Goal: Task Accomplishment & Management: Complete application form

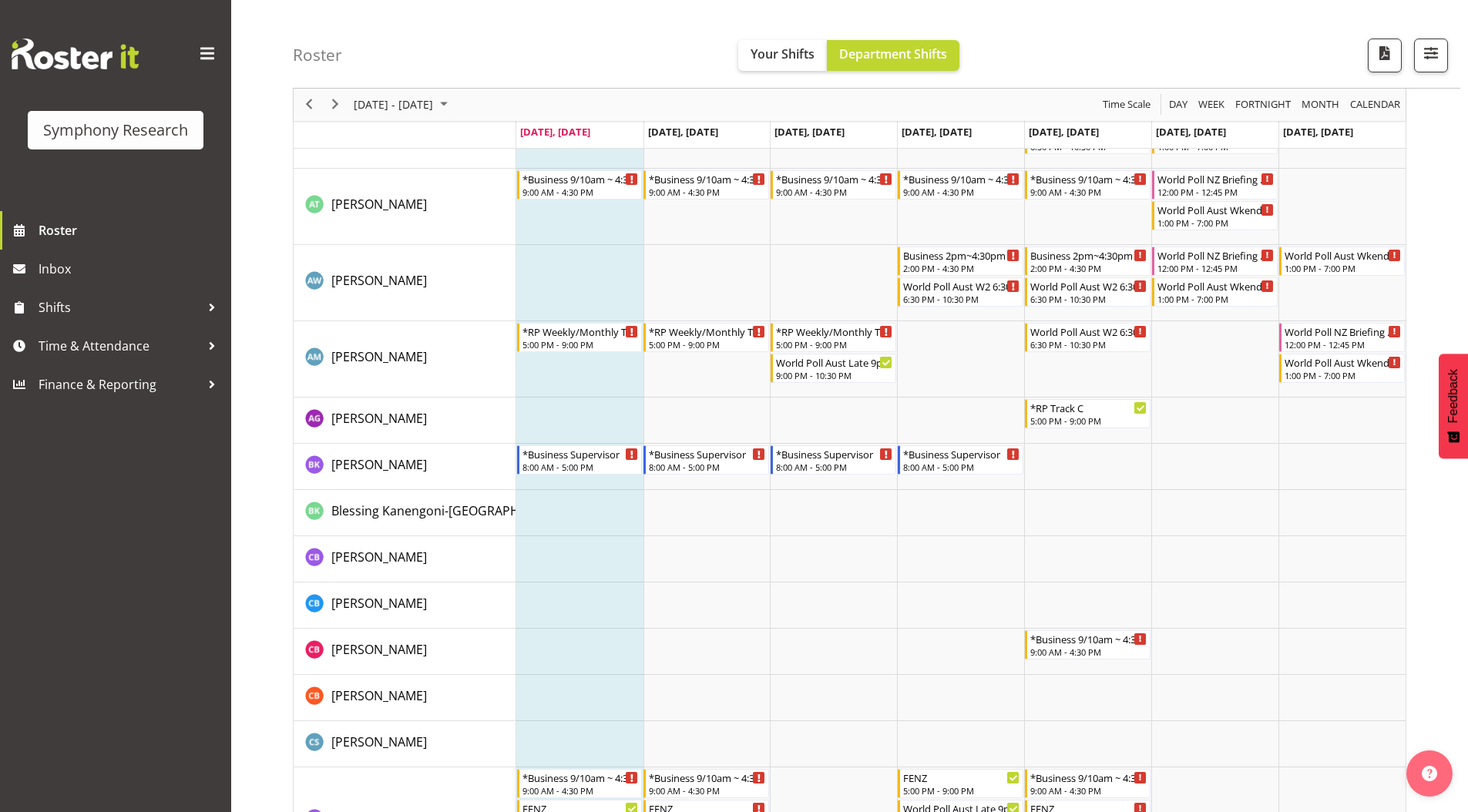
scroll to position [231, 0]
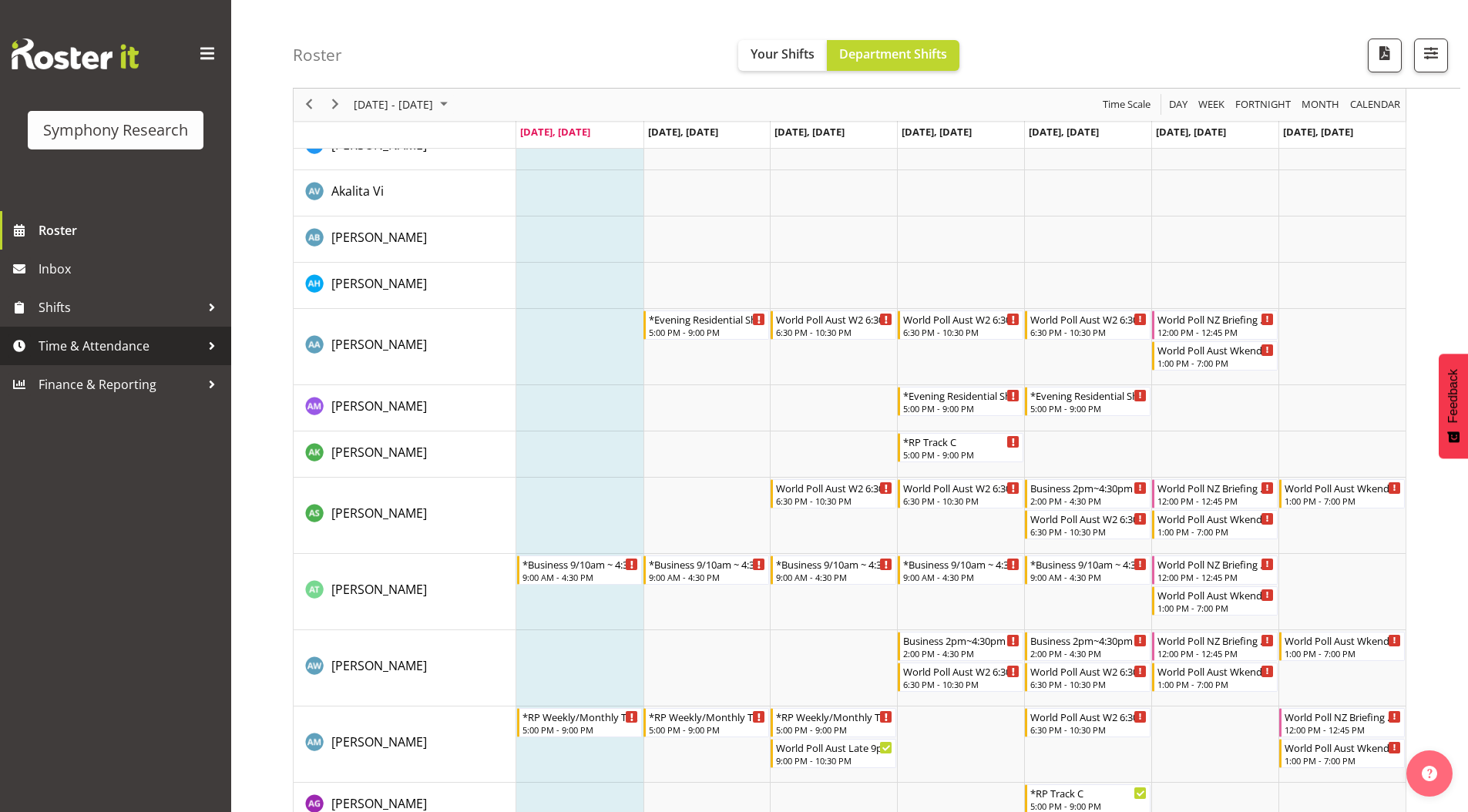
click at [65, 347] on span "Time & Attendance" at bounding box center [119, 346] width 162 height 23
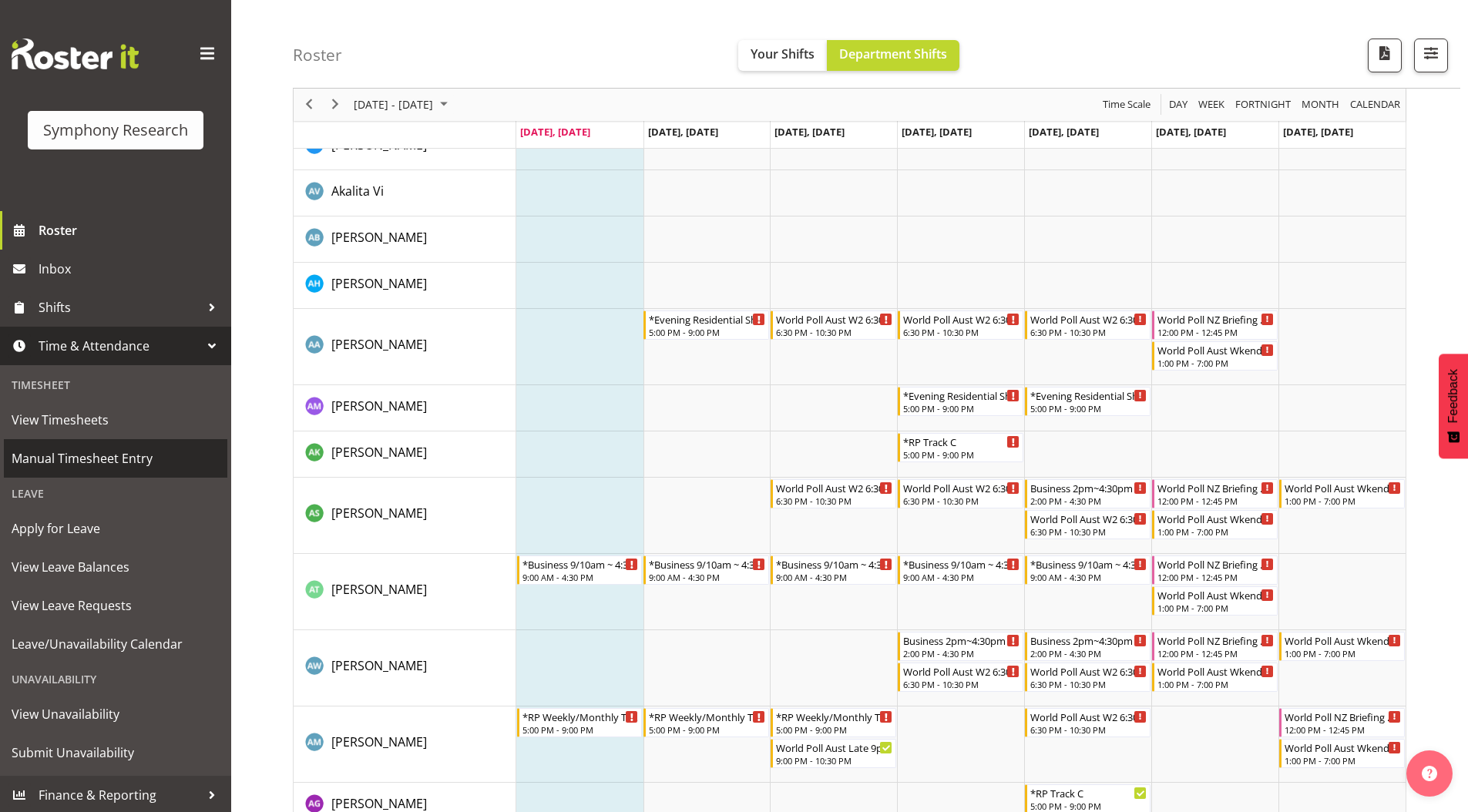
click at [44, 454] on span "Manual Timesheet Entry" at bounding box center [116, 458] width 208 height 23
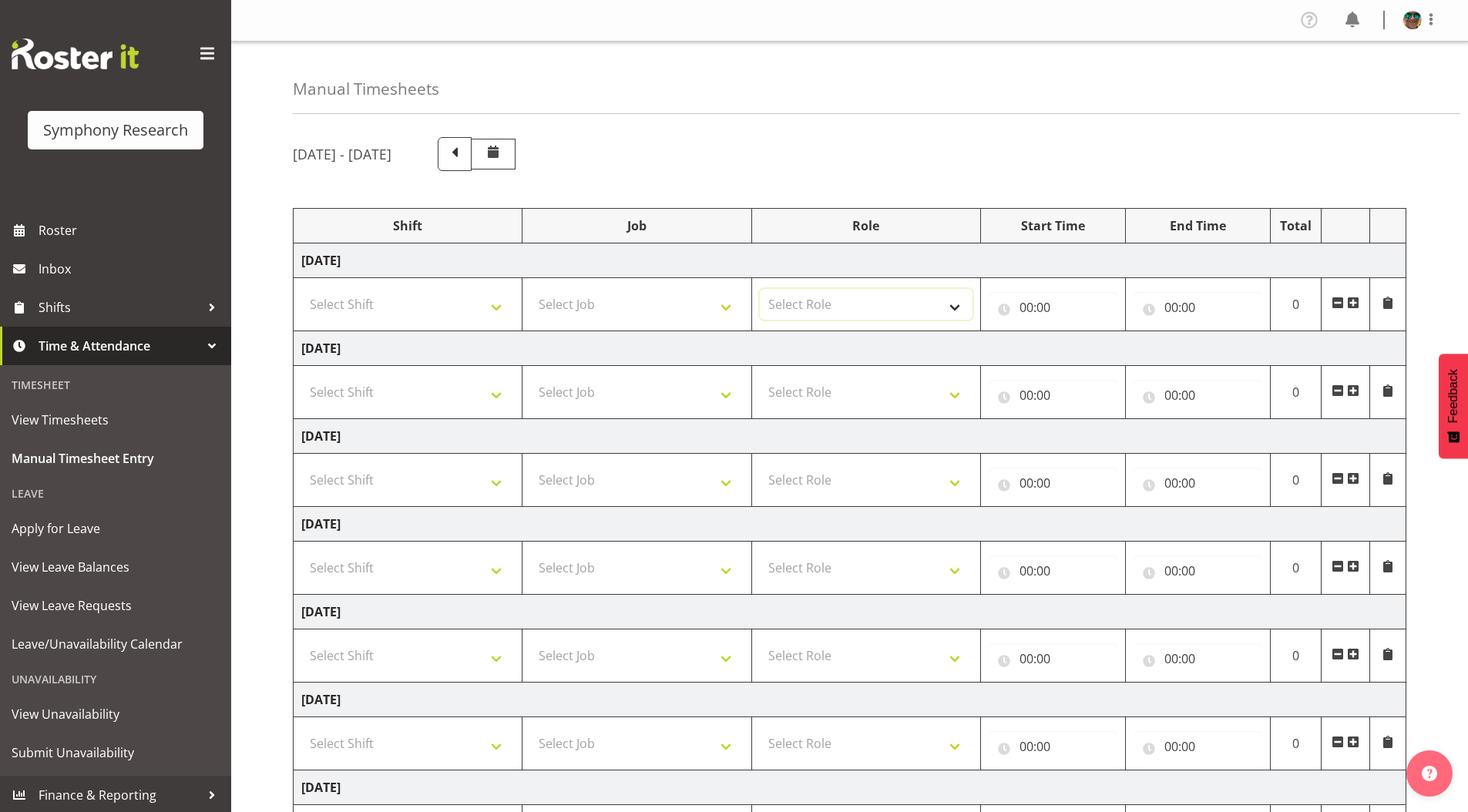
click at [951, 305] on select "Select Role Supervisor Briefing Interviewing" at bounding box center [866, 304] width 213 height 31
select select "45"
click at [760, 289] on select "Select Role Supervisor Briefing Interviewing" at bounding box center [866, 304] width 213 height 31
click at [584, 310] on select "Select Job 550060 IF Admin 553492 World Poll [GEOGRAPHIC_DATA] Wave 2 2025 5535…" at bounding box center [636, 304] width 213 height 31
select select "743"
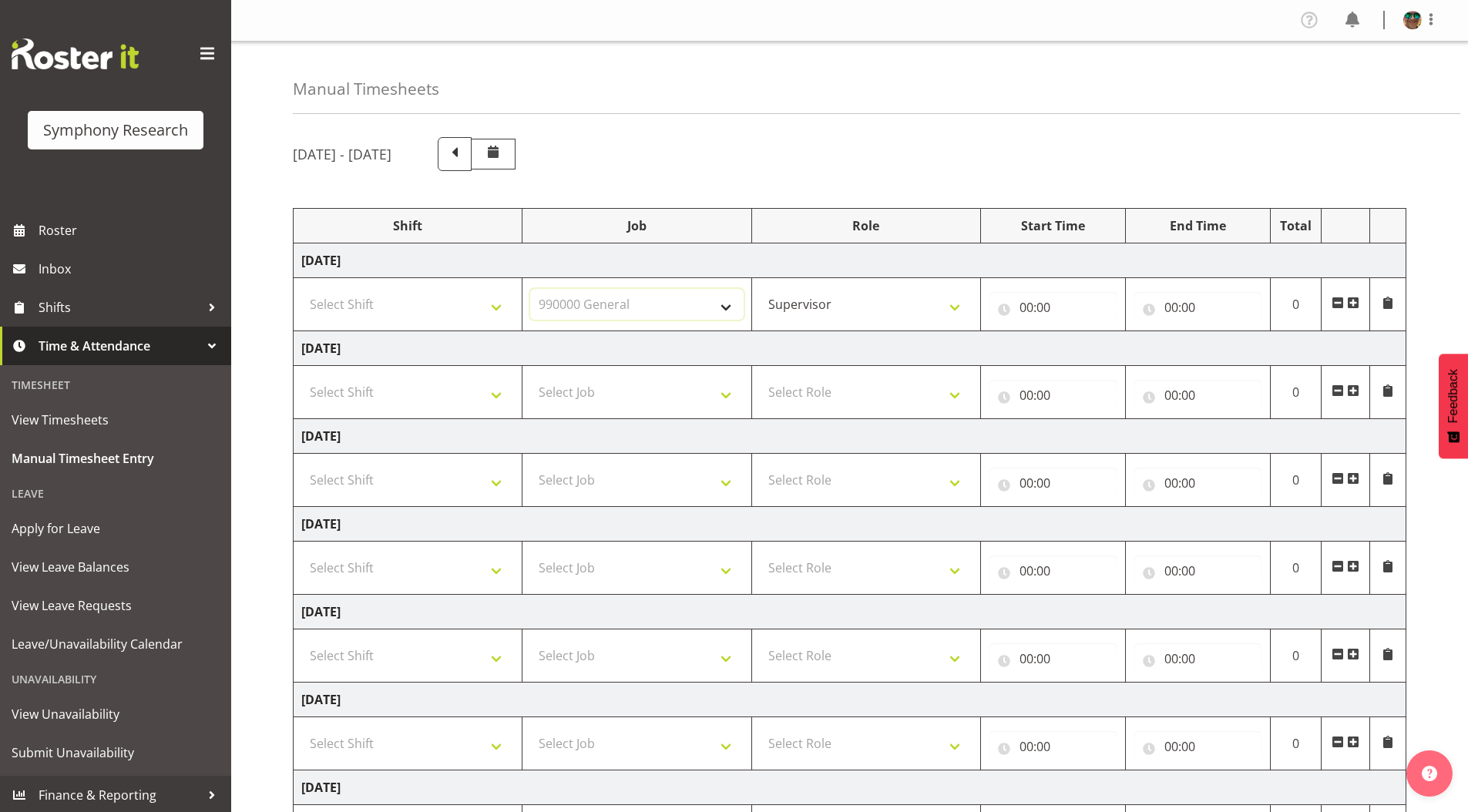
click at [530, 289] on select "Select Job 550060 IF Admin 553492 World Poll [GEOGRAPHIC_DATA] Wave 2 2025 5535…" at bounding box center [636, 304] width 213 height 31
click at [1356, 302] on span at bounding box center [1353, 302] width 12 height 12
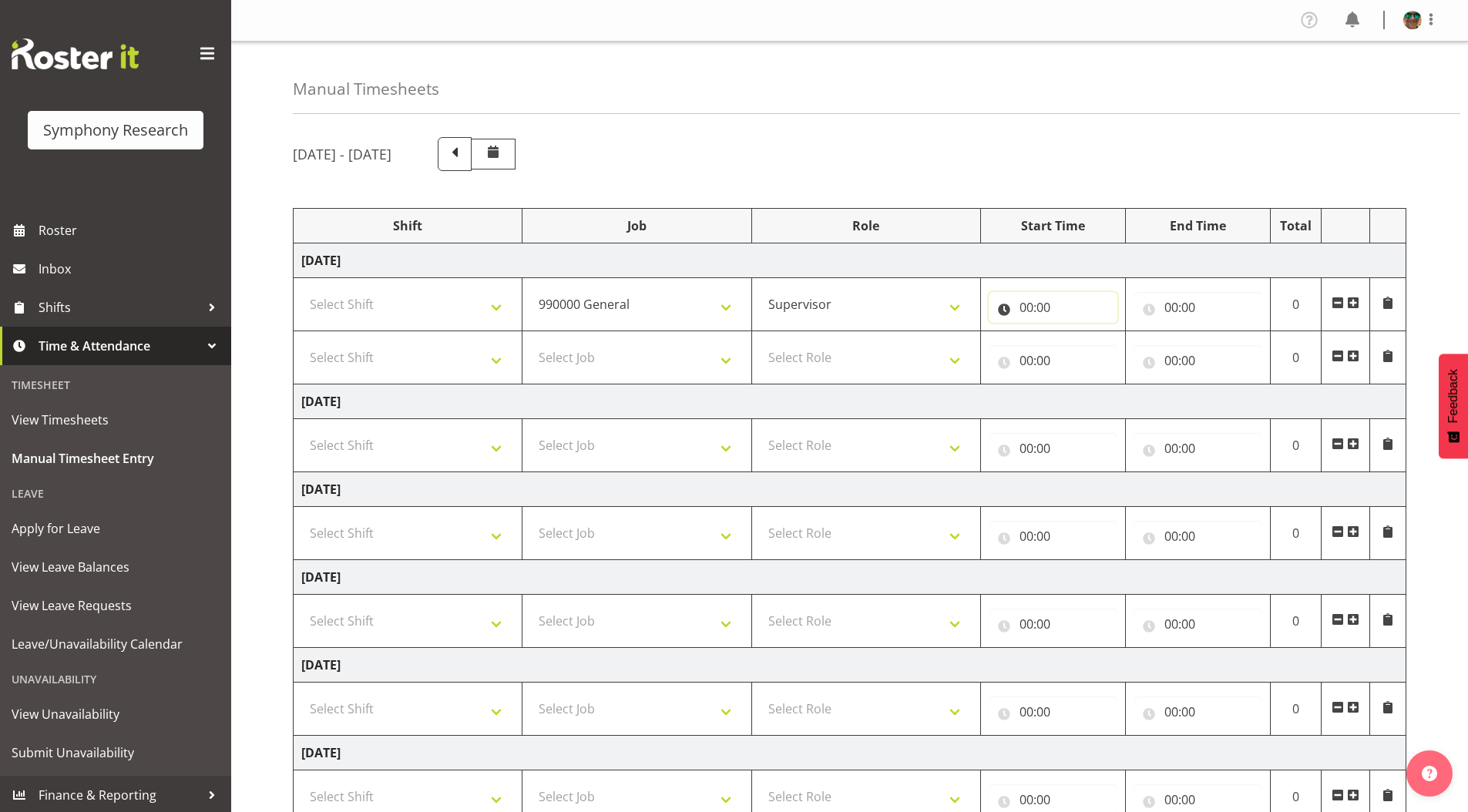
click at [1028, 309] on input "00:00" at bounding box center [1052, 308] width 129 height 31
click at [1081, 347] on select "00 01 02 03 04 05 06 07 08 09 10 11 12 13 14 15 16 17 18 19 20 21 22 23" at bounding box center [1093, 348] width 35 height 31
select select "15"
click at [1076, 332] on select "00 01 02 03 04 05 06 07 08 09 10 11 12 13 14 15 16 17 18 19 20 21 22 23" at bounding box center [1093, 348] width 35 height 31
type input "15:00"
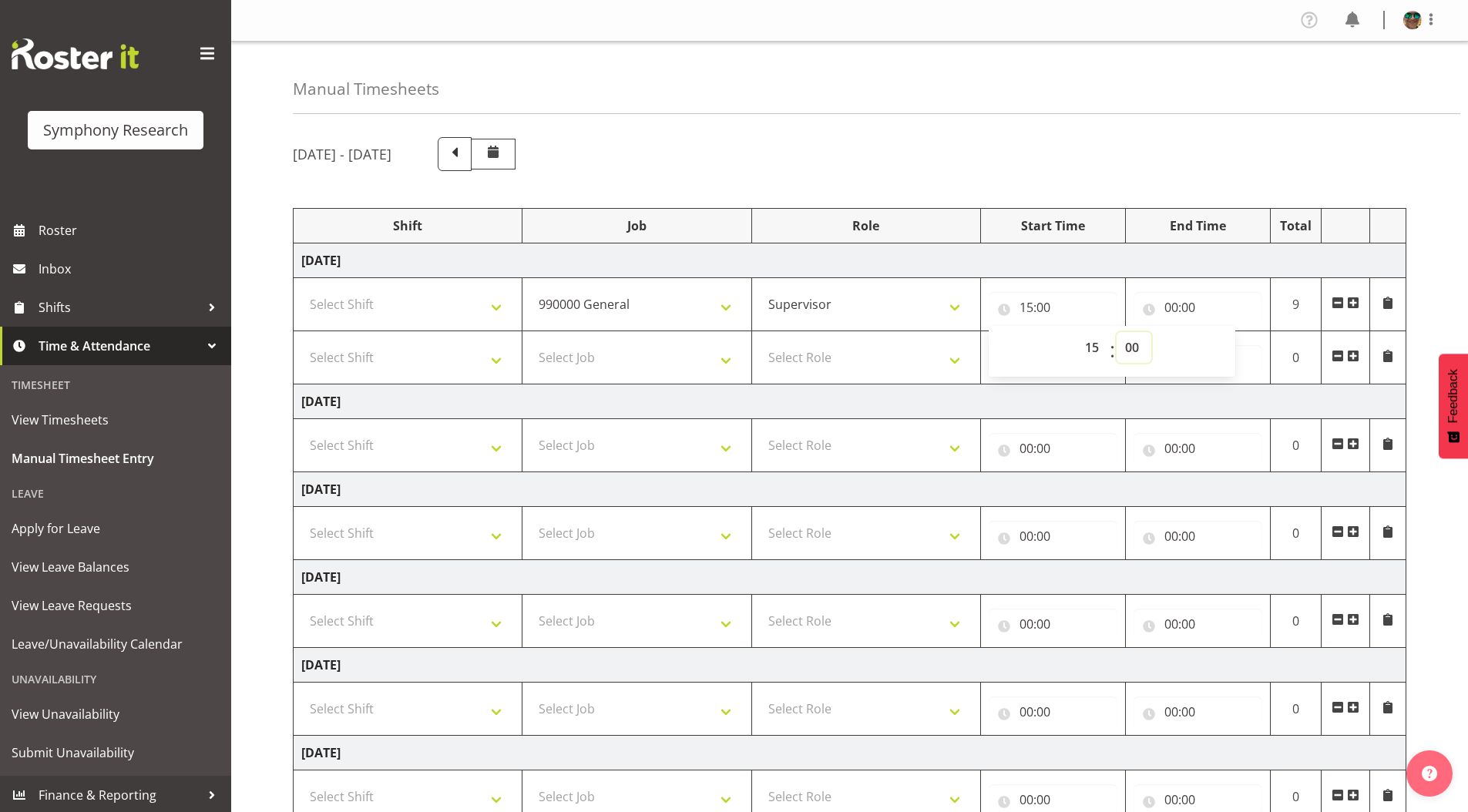
click at [1134, 348] on select "00 01 02 03 04 05 06 07 08 09 10 11 12 13 14 15 16 17 18 19 20 21 22 23 24 25 2…" at bounding box center [1133, 348] width 35 height 31
select select "25"
click at [1116, 332] on select "00 01 02 03 04 05 06 07 08 09 10 11 12 13 14 15 16 17 18 19 20 21 22 23 24 25 2…" at bounding box center [1133, 348] width 35 height 31
type input "15:25"
click at [1169, 305] on input "00:00" at bounding box center [1197, 308] width 129 height 31
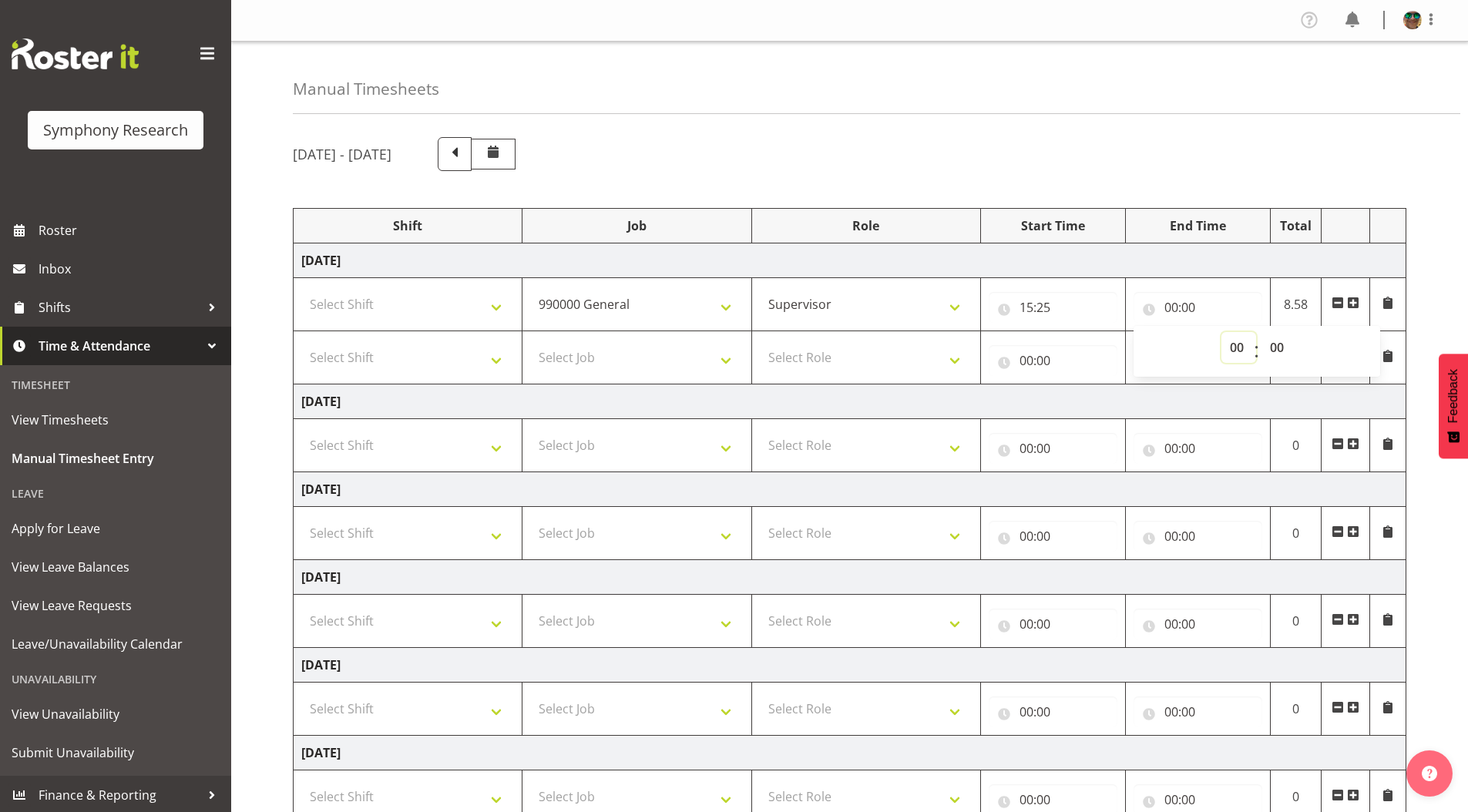
drag, startPoint x: 1237, startPoint y: 347, endPoint x: 1239, endPoint y: 360, distance: 13.2
click at [1237, 347] on select "00 01 02 03 04 05 06 07 08 09 10 11 12 13 14 15 16 17 18 19 20 21 22 23" at bounding box center [1238, 348] width 35 height 31
select select "15"
click at [1221, 332] on select "00 01 02 03 04 05 06 07 08 09 10 11 12 13 14 15 16 17 18 19 20 21 22 23" at bounding box center [1238, 348] width 35 height 31
type input "15:00"
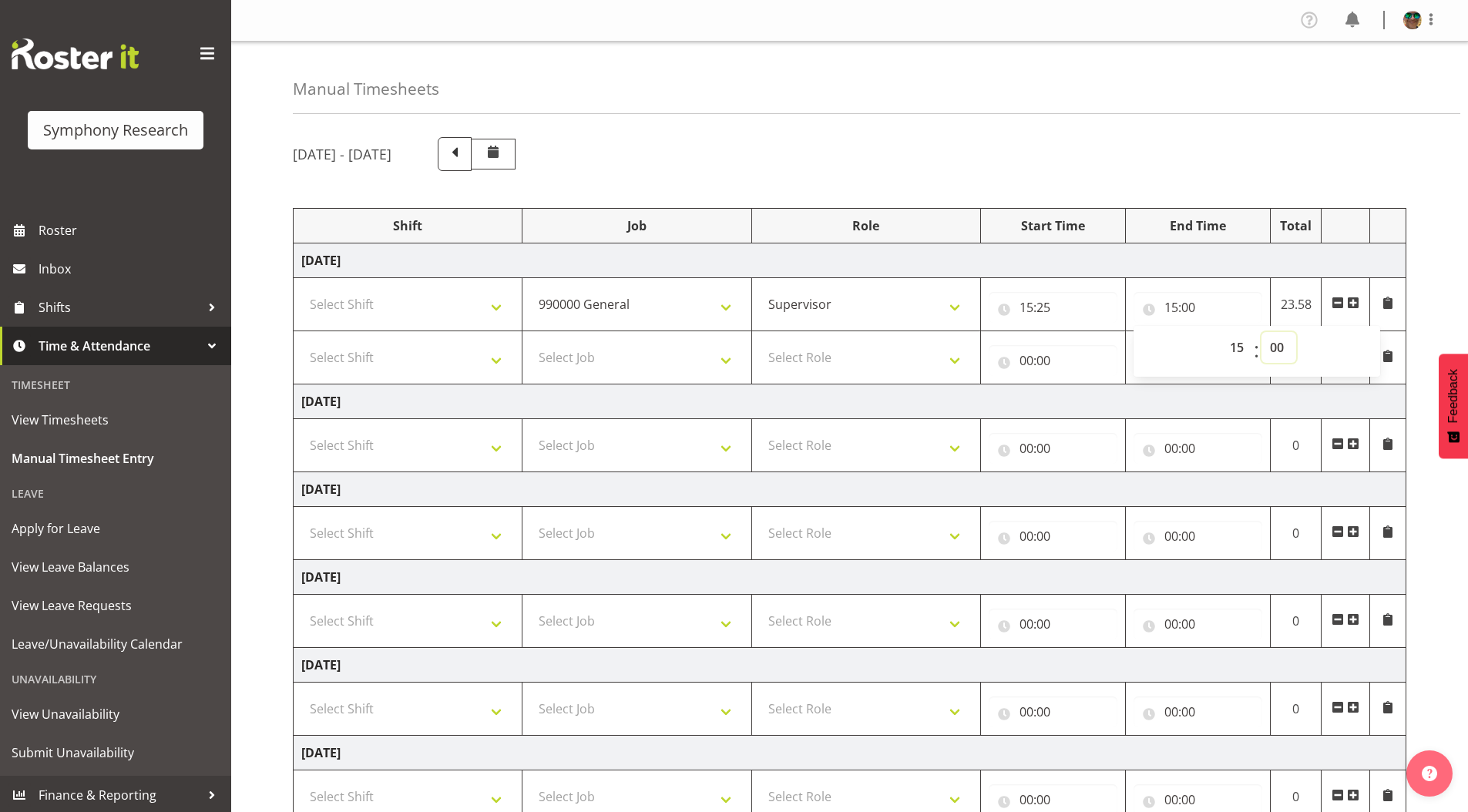
drag, startPoint x: 1280, startPoint y: 346, endPoint x: 1277, endPoint y: 360, distance: 14.3
click at [1280, 346] on select "00 01 02 03 04 05 06 07 08 09 10 11 12 13 14 15 16 17 18 19 20 21 22 23 24 25 2…" at bounding box center [1279, 348] width 35 height 31
select select "33"
click at [1262, 332] on select "00 01 02 03 04 05 06 07 08 09 10 11 12 13 14 15 16 17 18 19 20 21 22 23 24 25 2…" at bounding box center [1279, 348] width 35 height 31
type input "15:33"
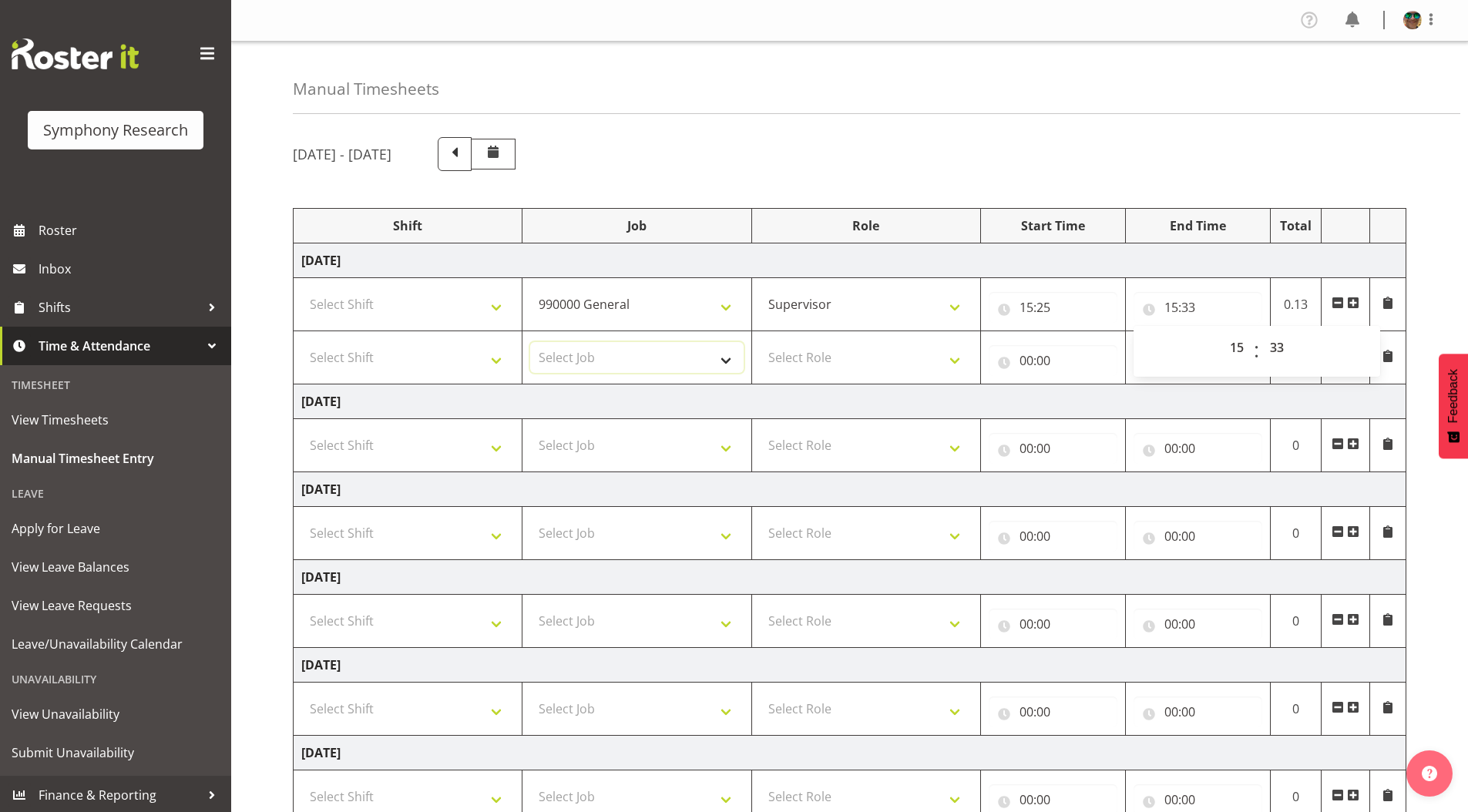
click at [573, 355] on select "Select Job 550060 IF Admin 553492 World Poll [GEOGRAPHIC_DATA] Wave 2 2025 5535…" at bounding box center [636, 358] width 213 height 31
select select "9636"
click at [530, 343] on select "Select Job 550060 IF Admin 553492 World Poll [GEOGRAPHIC_DATA] Wave 2 2025 5535…" at bounding box center [636, 358] width 213 height 31
click at [789, 354] on select "Select Role Supervisor Briefing Interviewing" at bounding box center [866, 358] width 213 height 31
select select "297"
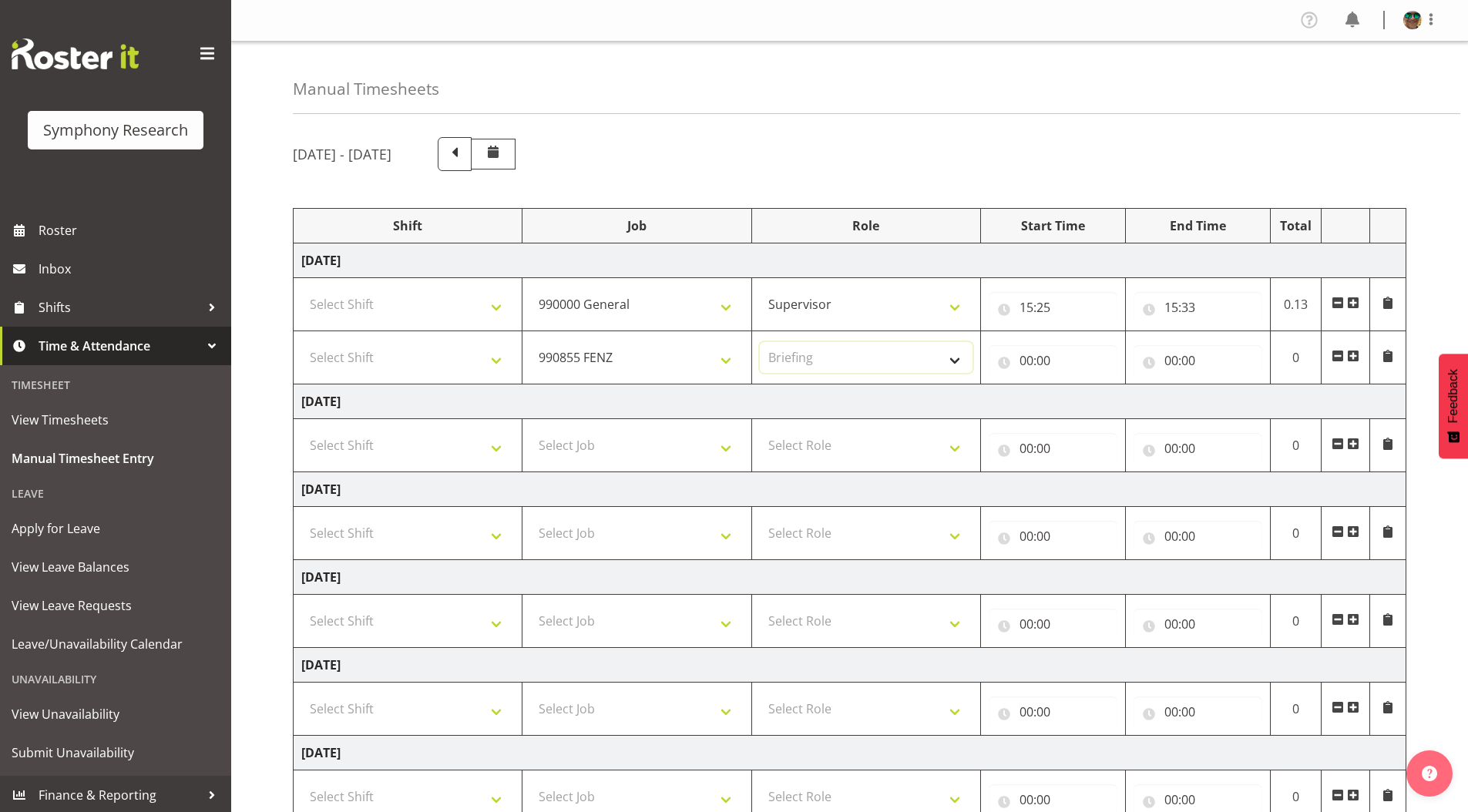
click at [760, 343] on select "Select Role Supervisor Briefing Interviewing" at bounding box center [866, 358] width 213 height 31
click at [1019, 366] on input "00:00" at bounding box center [1052, 360] width 129 height 31
click at [1088, 412] on select "00 01 02 03 04 05 06 07 08 09 10 11 12 13 14 15 16 17 18 19 20 21 22 23" at bounding box center [1093, 400] width 35 height 31
select select "15"
click at [1076, 385] on select "00 01 02 03 04 05 06 07 08 09 10 11 12 13 14 15 16 17 18 19 20 21 22 23" at bounding box center [1093, 400] width 35 height 31
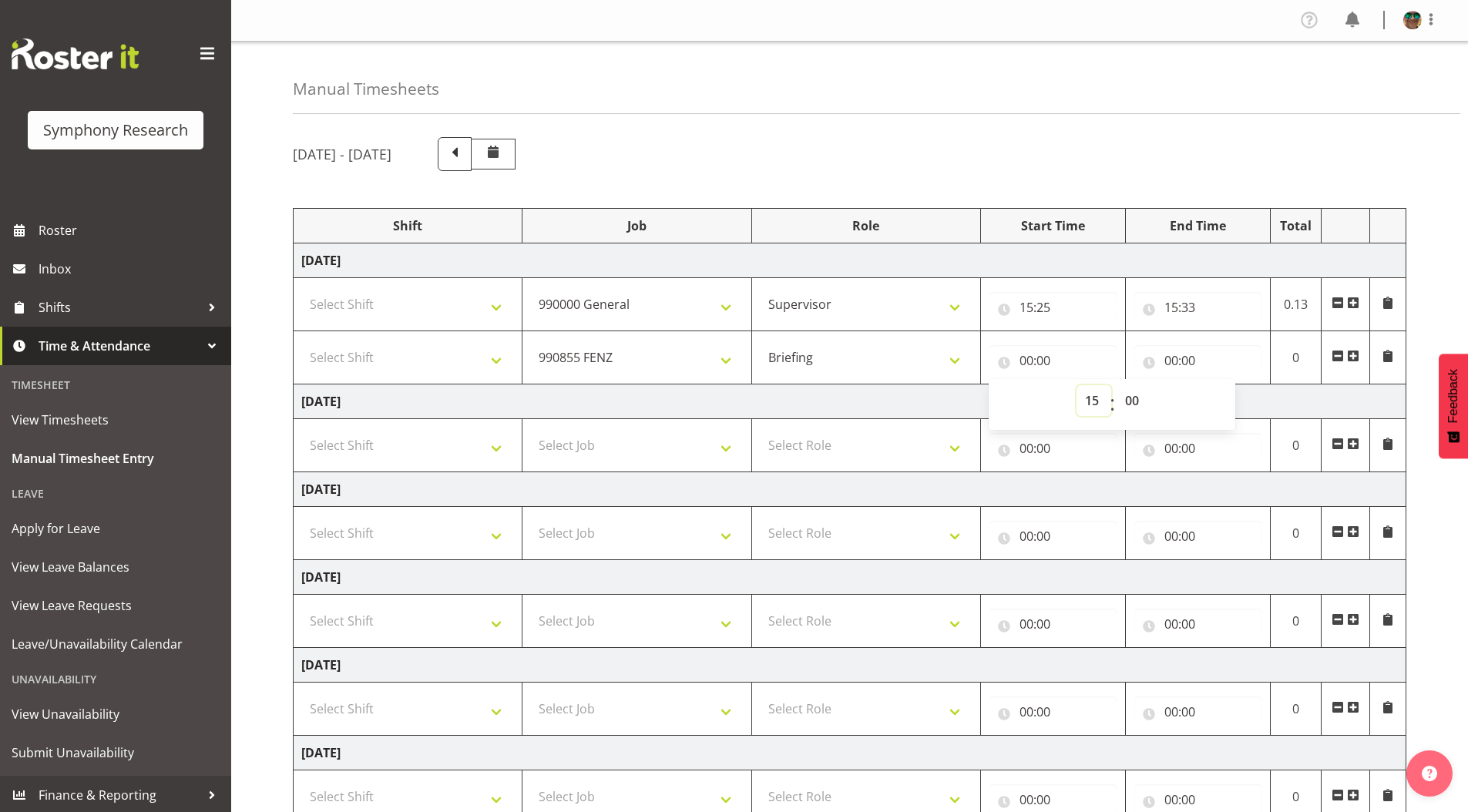
type input "15:00"
click at [1126, 399] on select "00 01 02 03 04 05 06 07 08 09 10 11 12 13 14 15 16 17 18 19 20 21 22 23 24 25 2…" at bounding box center [1133, 400] width 35 height 31
select select "33"
click at [1116, 385] on select "00 01 02 03 04 05 06 07 08 09 10 11 12 13 14 15 16 17 18 19 20 21 22 23 24 25 2…" at bounding box center [1133, 400] width 35 height 31
type input "15:33"
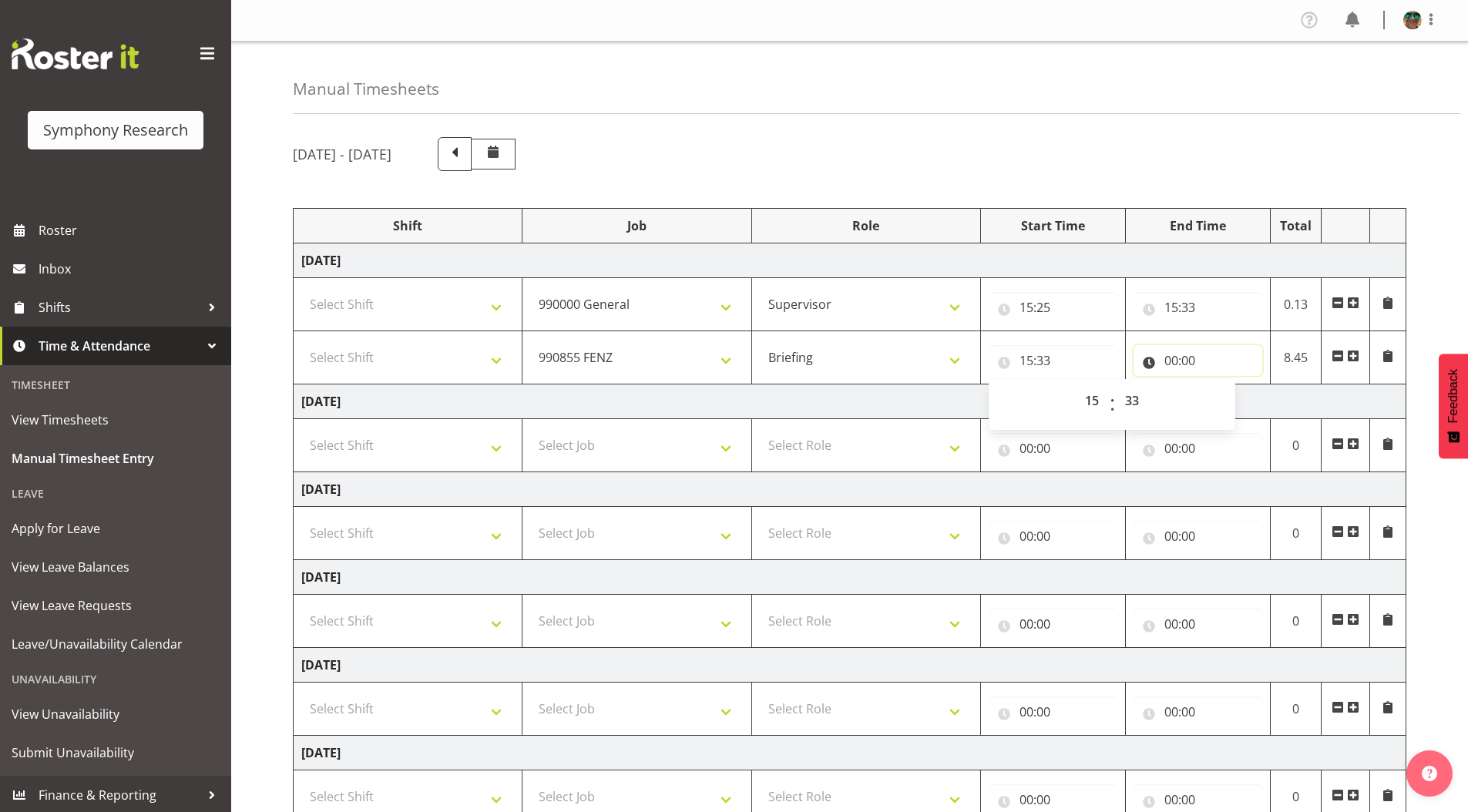
click at [1176, 362] on input "00:00" at bounding box center [1197, 360] width 129 height 31
drag, startPoint x: 1237, startPoint y: 405, endPoint x: 1244, endPoint y: 399, distance: 9.2
click at [1237, 405] on select "00 01 02 03 04 05 06 07 08 09 10 11 12 13 14 15 16 17 18 19 20 21 22 23" at bounding box center [1238, 400] width 35 height 31
select select "16"
click at [1221, 385] on select "00 01 02 03 04 05 06 07 08 09 10 11 12 13 14 15 16 17 18 19 20 21 22 23" at bounding box center [1238, 400] width 35 height 31
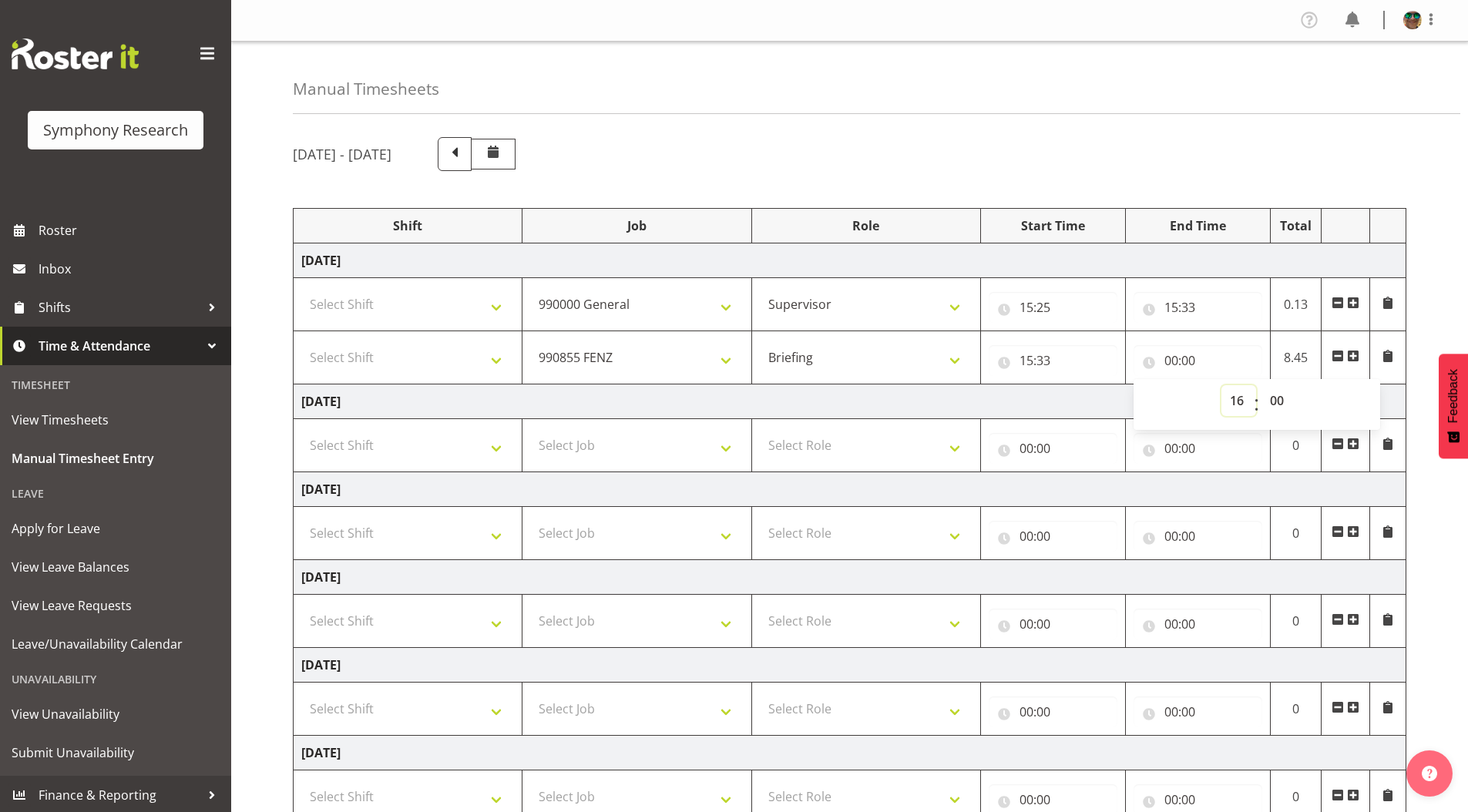
type input "16:00"
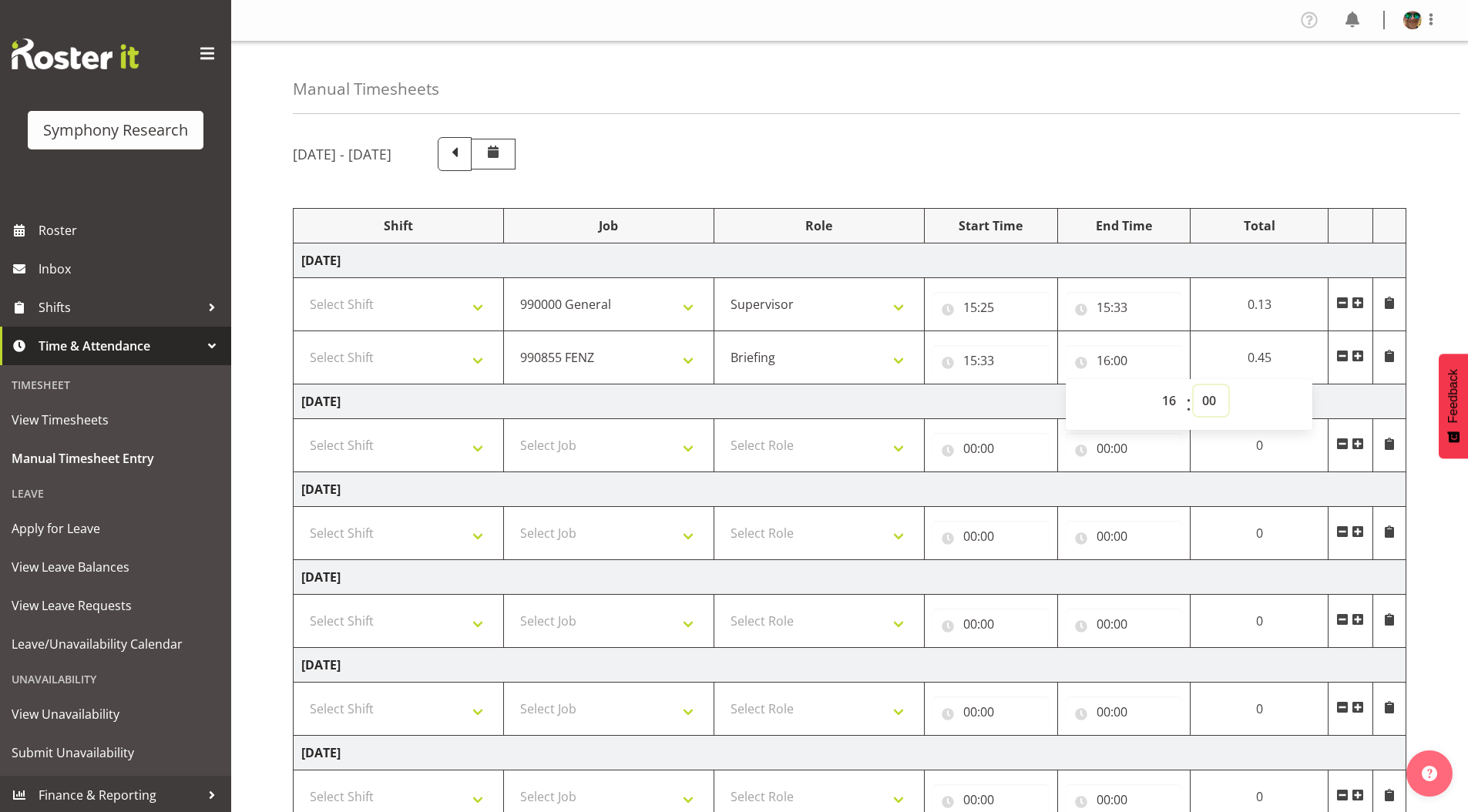
drag, startPoint x: 1206, startPoint y: 400, endPoint x: 1201, endPoint y: 385, distance: 15.8
click at [1206, 400] on select "00 01 02 03 04 05 06 07 08 09 10 11 12 13 14 15 16 17 18 19 20 21 22 23 24 25 2…" at bounding box center [1211, 400] width 35 height 31
select select "7"
click at [1229, 385] on select "00 01 02 03 04 05 06 07 08 09 10 11 12 13 14 15 16 17 18 19 20 21 22 23 24 25 2…" at bounding box center [1211, 400] width 35 height 31
type input "16:07"
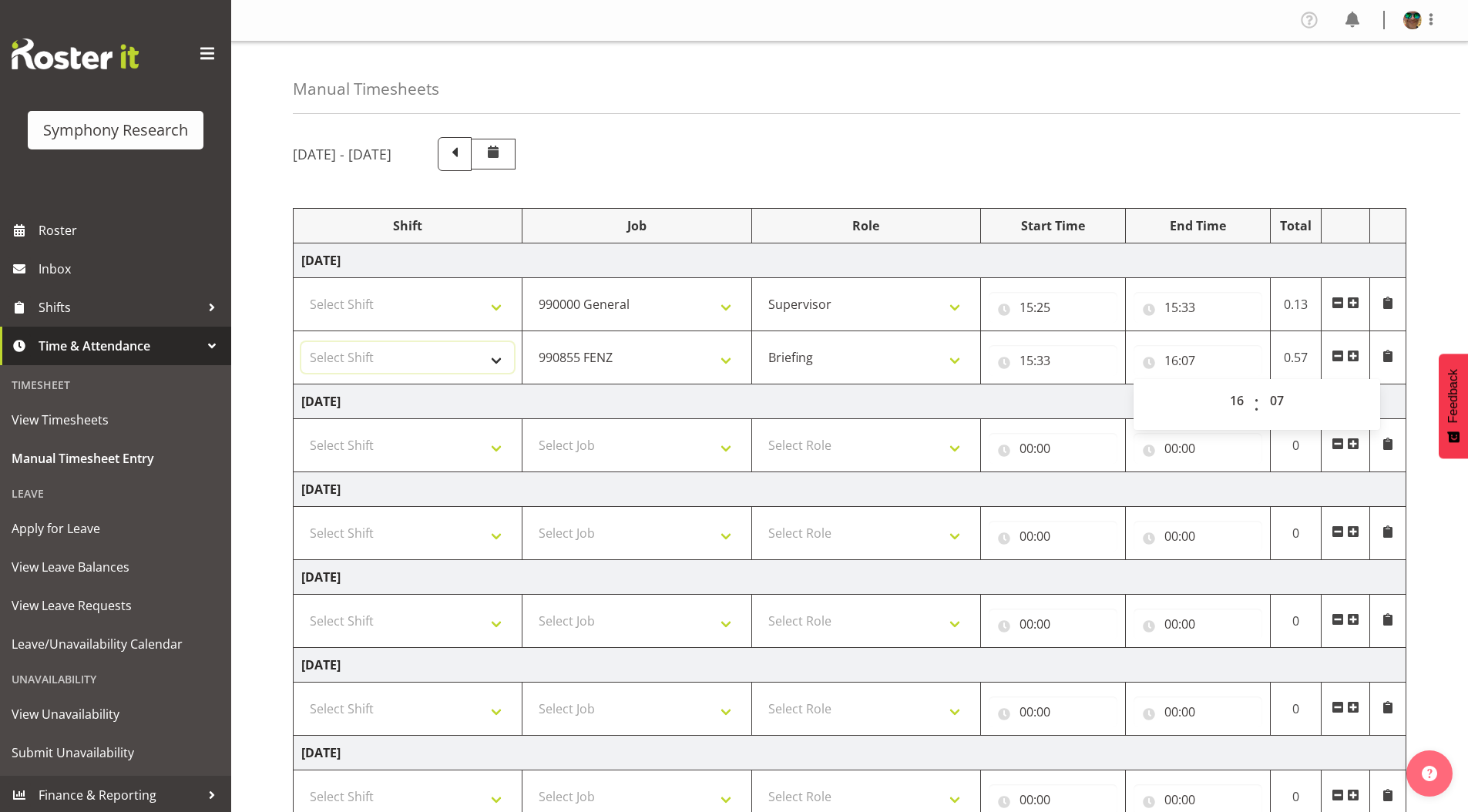
click at [339, 359] on select "Select Shift !!Weekend Residential (Roster IT Shift Label) *Business 9/10am ~ 4…" at bounding box center [408, 358] width 213 height 31
select select "4583"
click at [302, 343] on select "Select Shift !!Weekend Residential (Roster IT Shift Label) *Business 9/10am ~ 4…" at bounding box center [408, 358] width 213 height 31
click at [334, 313] on select "Select Shift !!Weekend Residential (Roster IT Shift Label) *Business 9/10am ~ 4…" at bounding box center [408, 304] width 213 height 31
select select "4583"
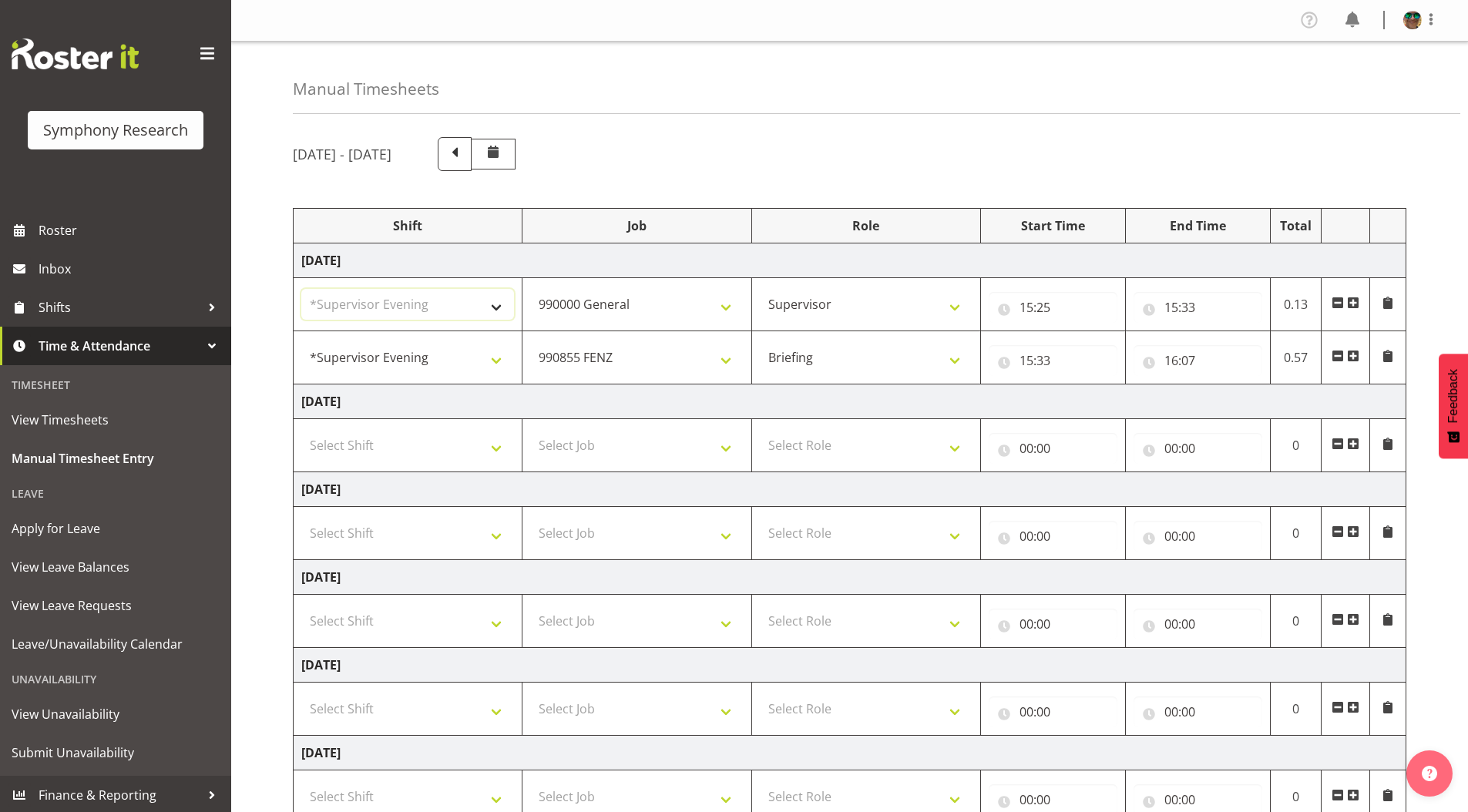
click at [302, 289] on select "Select Shift !!Weekend Residential (Roster IT Shift Label) *Business 9/10am ~ 4…" at bounding box center [408, 304] width 213 height 31
click at [1354, 355] on span at bounding box center [1353, 356] width 12 height 12
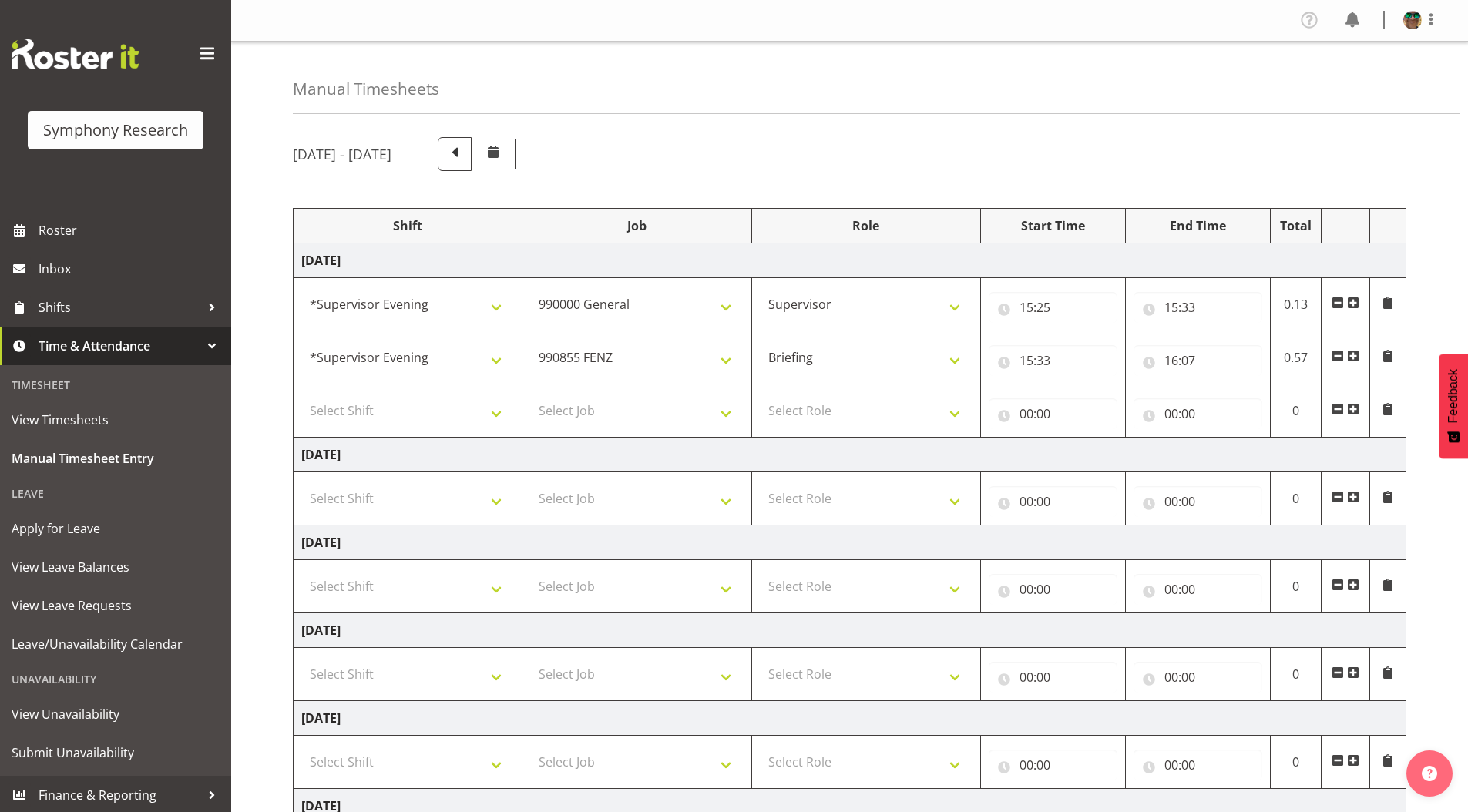
click at [1351, 409] on span at bounding box center [1353, 409] width 12 height 12
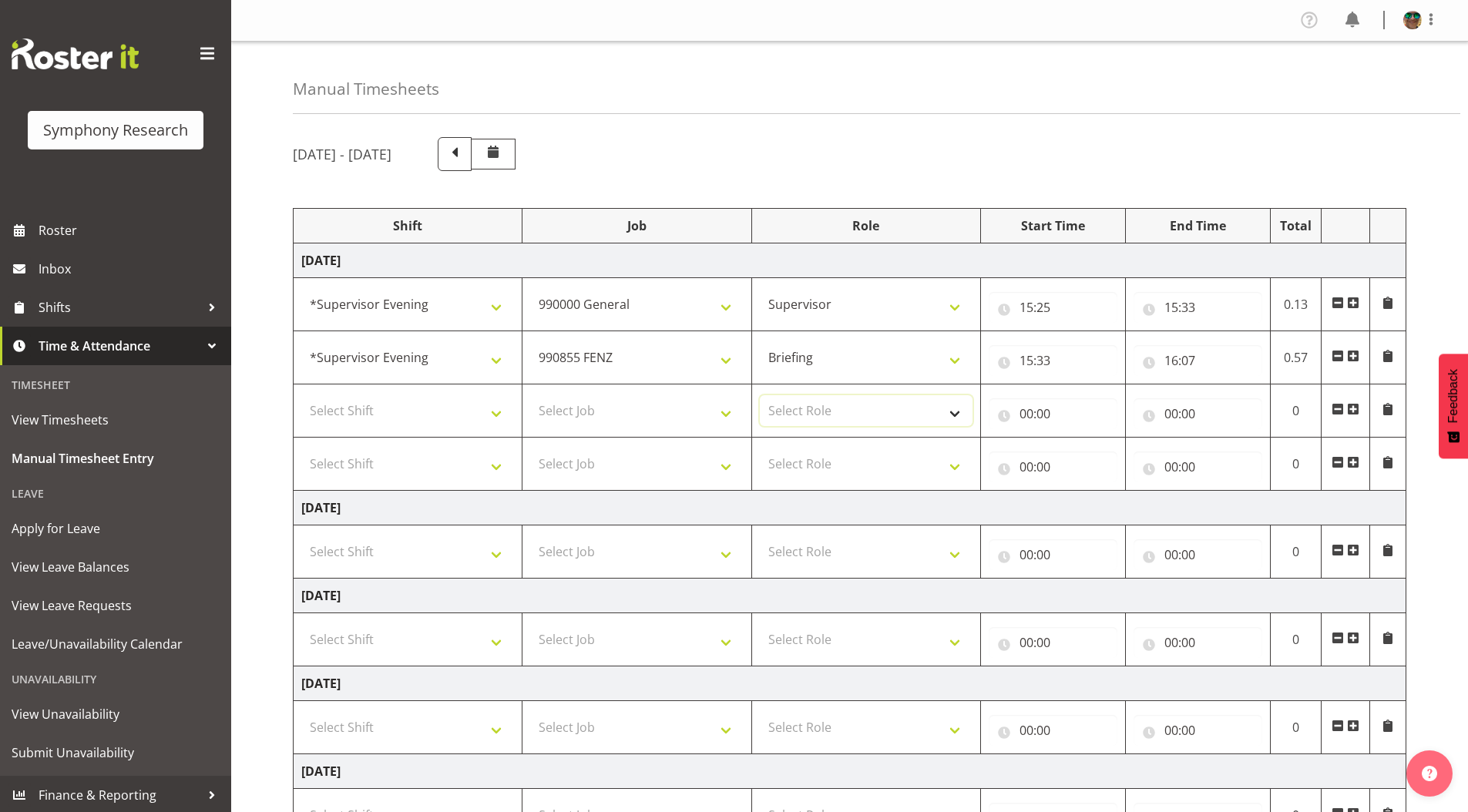
click at [780, 403] on select "Select Role Supervisor Briefing Interviewing" at bounding box center [866, 411] width 213 height 31
select select "45"
click at [760, 395] on select "Select Role Supervisor Briefing Interviewing" at bounding box center [866, 411] width 213 height 31
drag, startPoint x: 804, startPoint y: 461, endPoint x: 807, endPoint y: 477, distance: 16.3
click at [804, 462] on select "Select Role Supervisor Briefing Interviewing" at bounding box center [866, 464] width 213 height 31
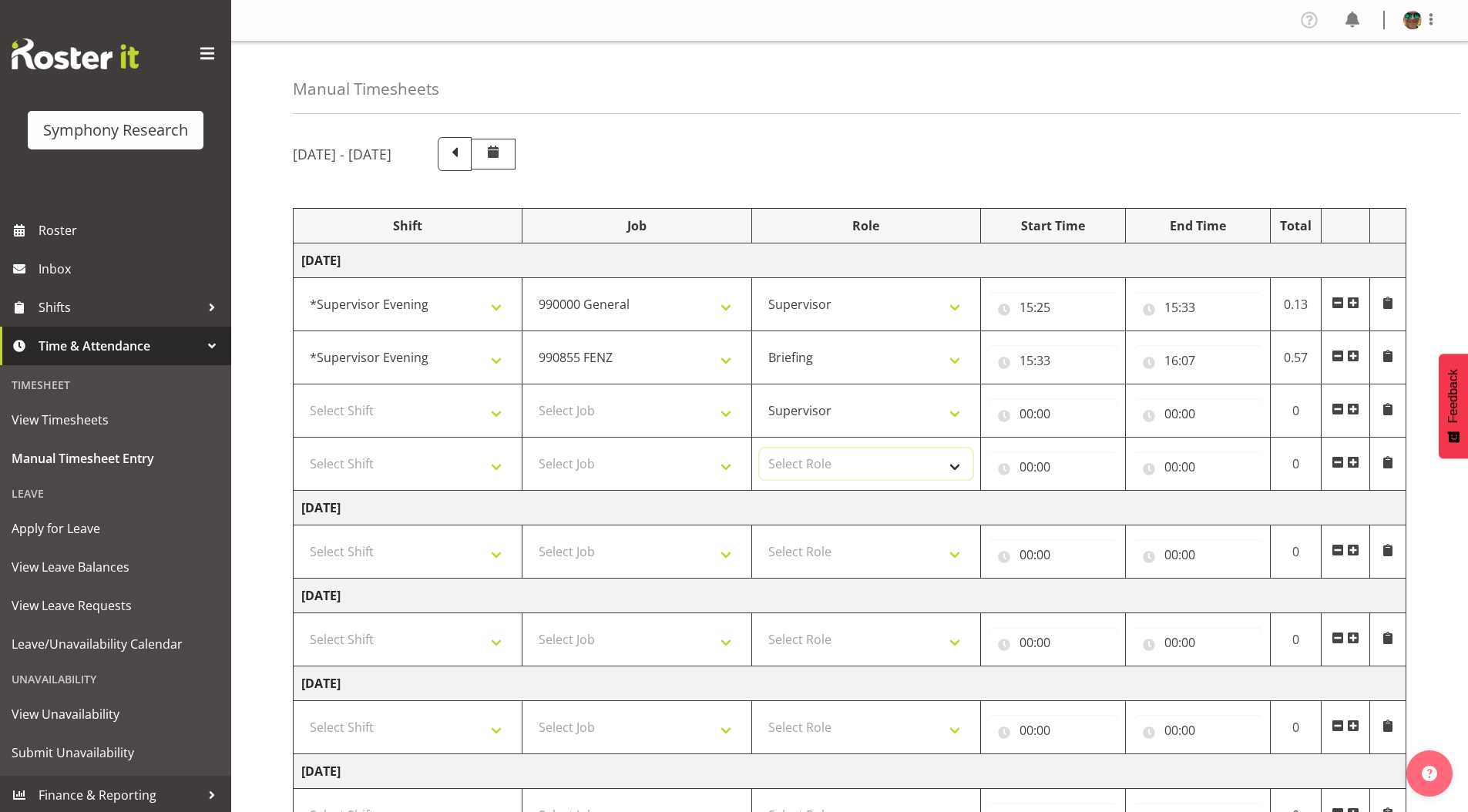
select select "45"
click at [760, 448] on select "Select Role Supervisor Briefing Interviewing" at bounding box center [866, 464] width 213 height 31
click at [548, 410] on select "Select Job 550060 IF Admin 553492 World Poll [GEOGRAPHIC_DATA] Wave 2 2025 5535…" at bounding box center [636, 411] width 213 height 31
select select "10242"
click at [530, 395] on select "Select Job 550060 IF Admin 553492 World Poll [GEOGRAPHIC_DATA] Wave 2 2025 5535…" at bounding box center [636, 411] width 213 height 31
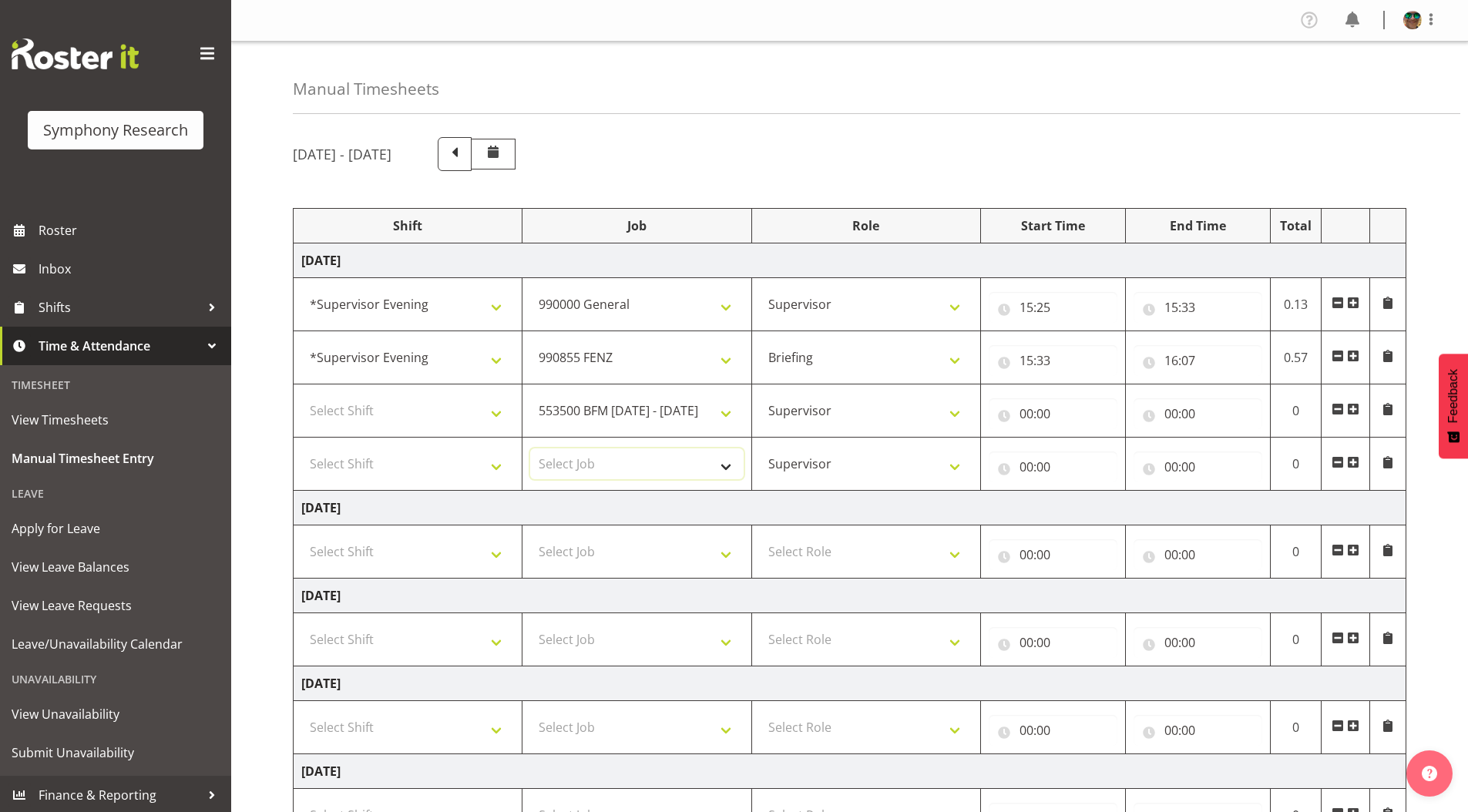
drag, startPoint x: 575, startPoint y: 468, endPoint x: 573, endPoint y: 451, distance: 17.1
click at [574, 468] on select "Select Job 550060 IF Admin 553492 World Poll [GEOGRAPHIC_DATA] Wave 2 2025 5535…" at bounding box center [636, 464] width 213 height 31
select select "10242"
click at [530, 448] on select "Select Job 550060 IF Admin 553492 World Poll [GEOGRAPHIC_DATA] Wave 2 2025 5535…" at bounding box center [636, 464] width 213 height 31
click at [346, 407] on select "Select Shift !!Weekend Residential (Roster IT Shift Label) *Business 9/10am ~ 4…" at bounding box center [408, 411] width 213 height 31
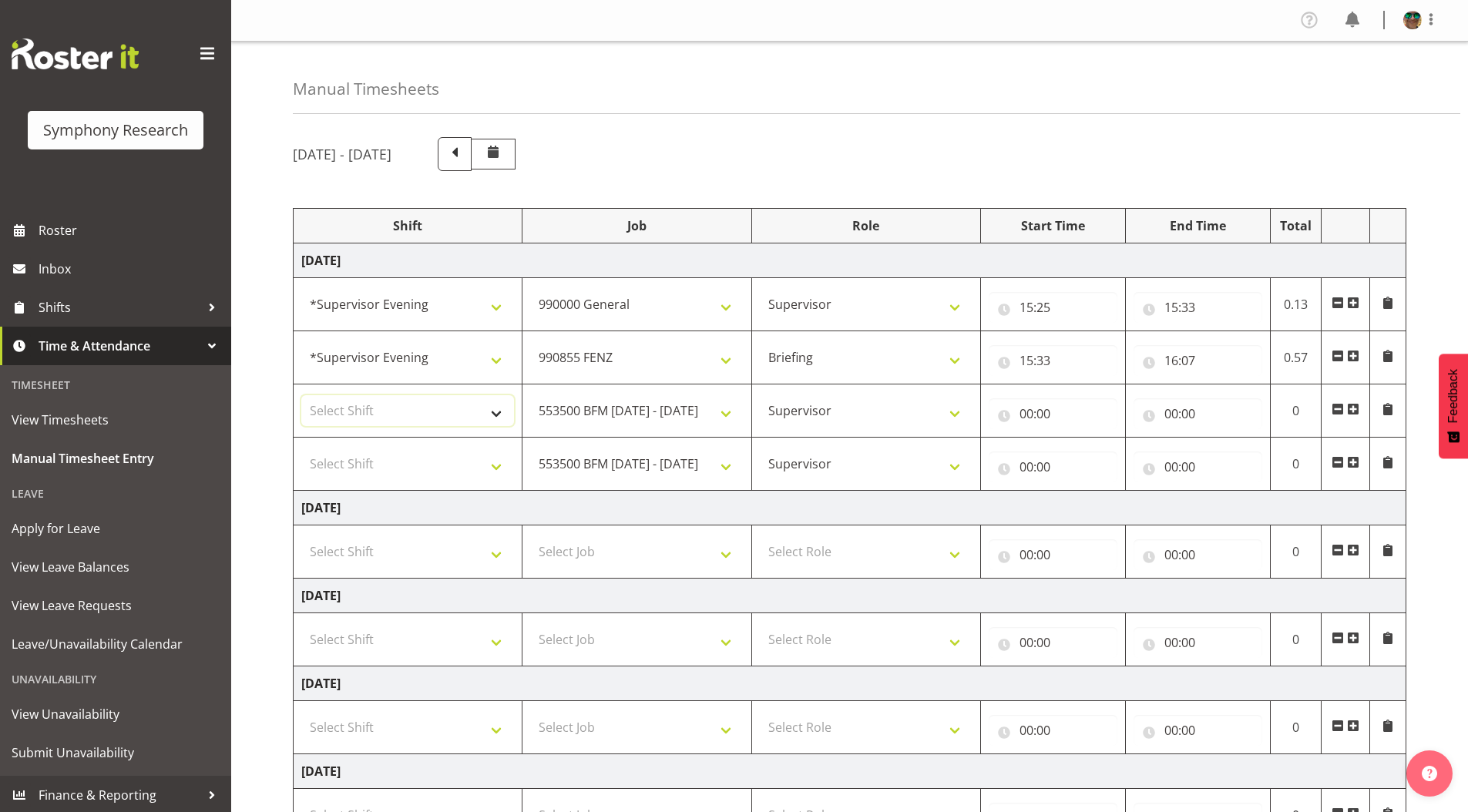
select select "4583"
click at [302, 395] on select "Select Shift !!Weekend Residential (Roster IT Shift Label) *Business 9/10am ~ 4…" at bounding box center [408, 411] width 213 height 31
click at [348, 452] on select "Select Shift !!Weekend Residential (Roster IT Shift Label) *Business 9/10am ~ 4…" at bounding box center [408, 464] width 213 height 31
select select "4583"
click at [302, 448] on select "Select Shift !!Weekend Residential (Roster IT Shift Label) *Business 9/10am ~ 4…" at bounding box center [408, 464] width 213 height 31
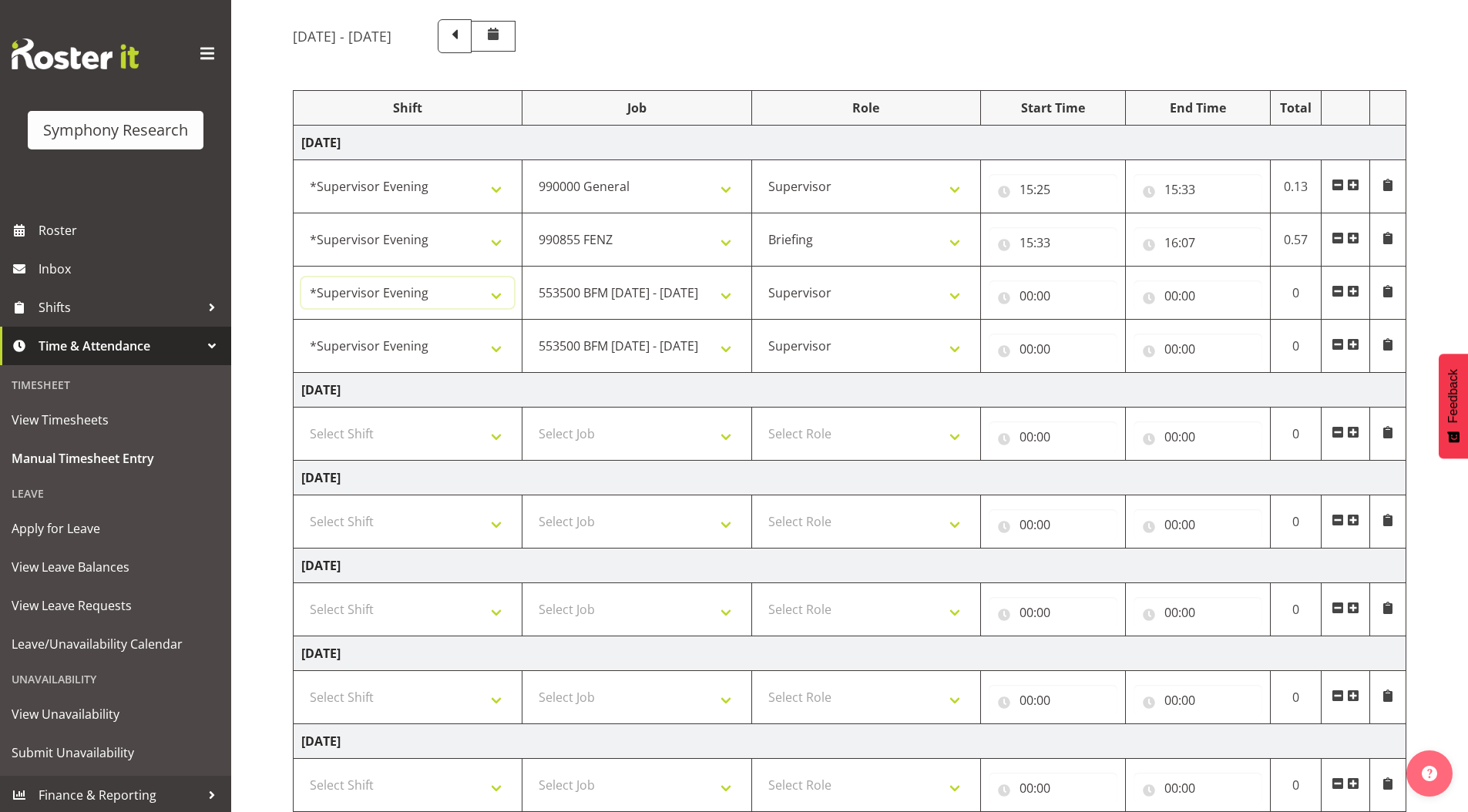
scroll to position [120, 0]
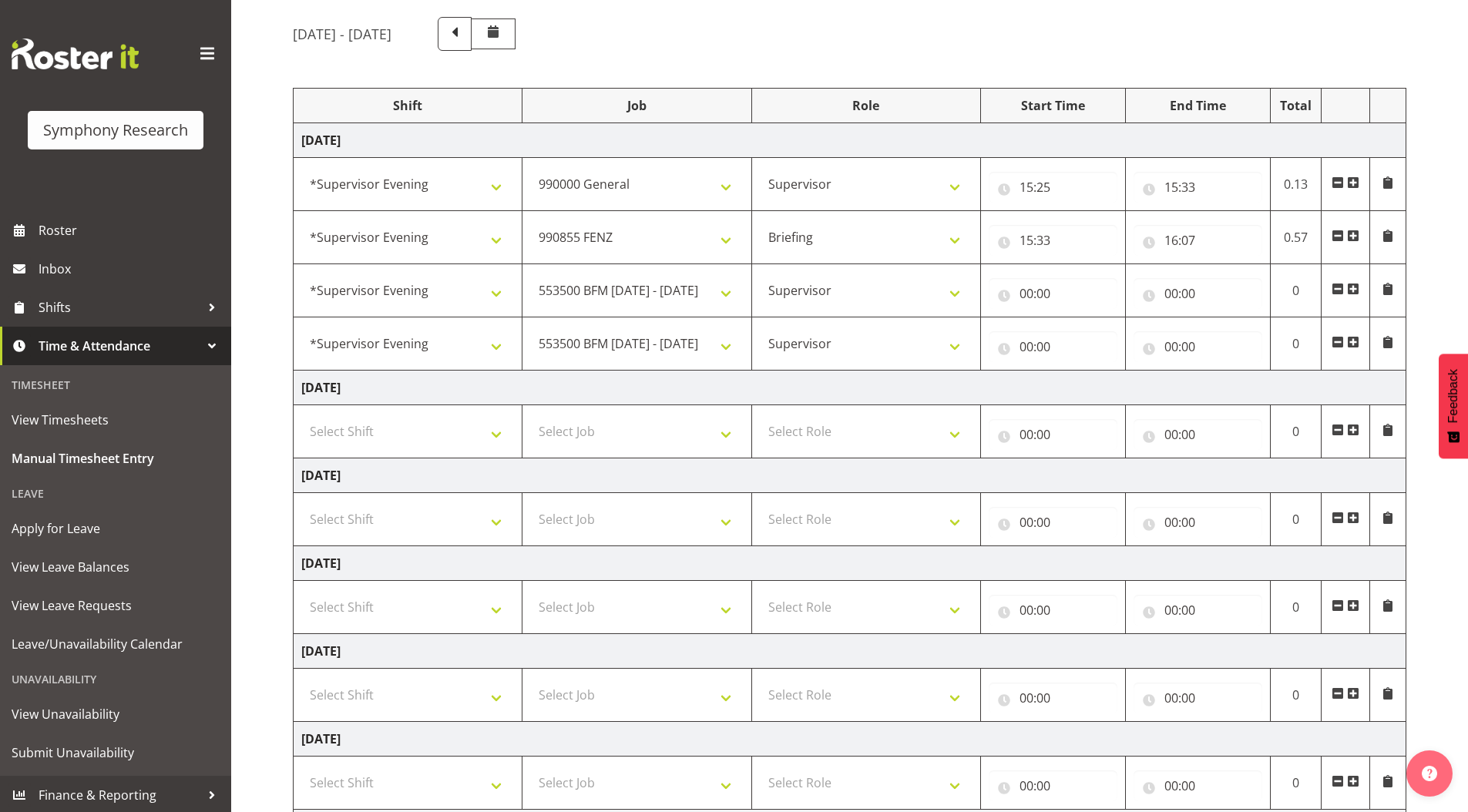
click at [1352, 344] on span at bounding box center [1353, 342] width 12 height 12
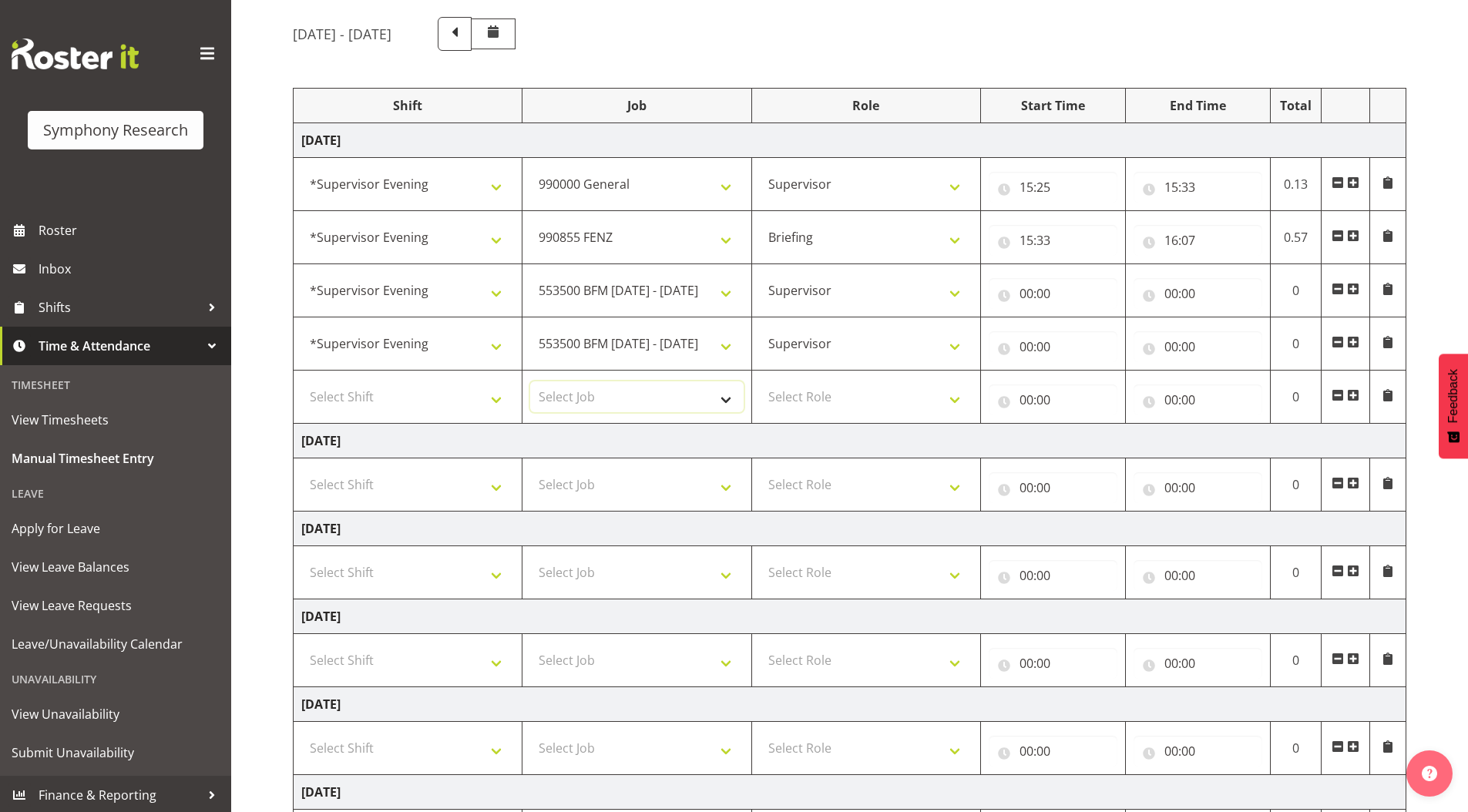
click at [584, 396] on select "Select Job 550060 IF Admin 553492 World Poll [GEOGRAPHIC_DATA] Wave 2 2025 5535…" at bounding box center [636, 397] width 213 height 31
select select "9636"
click at [530, 382] on select "Select Job 550060 IF Admin 553492 World Poll [GEOGRAPHIC_DATA] Wave 2 2025 5535…" at bounding box center [636, 397] width 213 height 31
drag, startPoint x: 388, startPoint y: 388, endPoint x: 461, endPoint y: 389, distance: 73.0
click at [388, 388] on select "Select Shift !!Weekend Residential (Roster IT Shift Label) *Business 9/10am ~ 4…" at bounding box center [408, 397] width 213 height 31
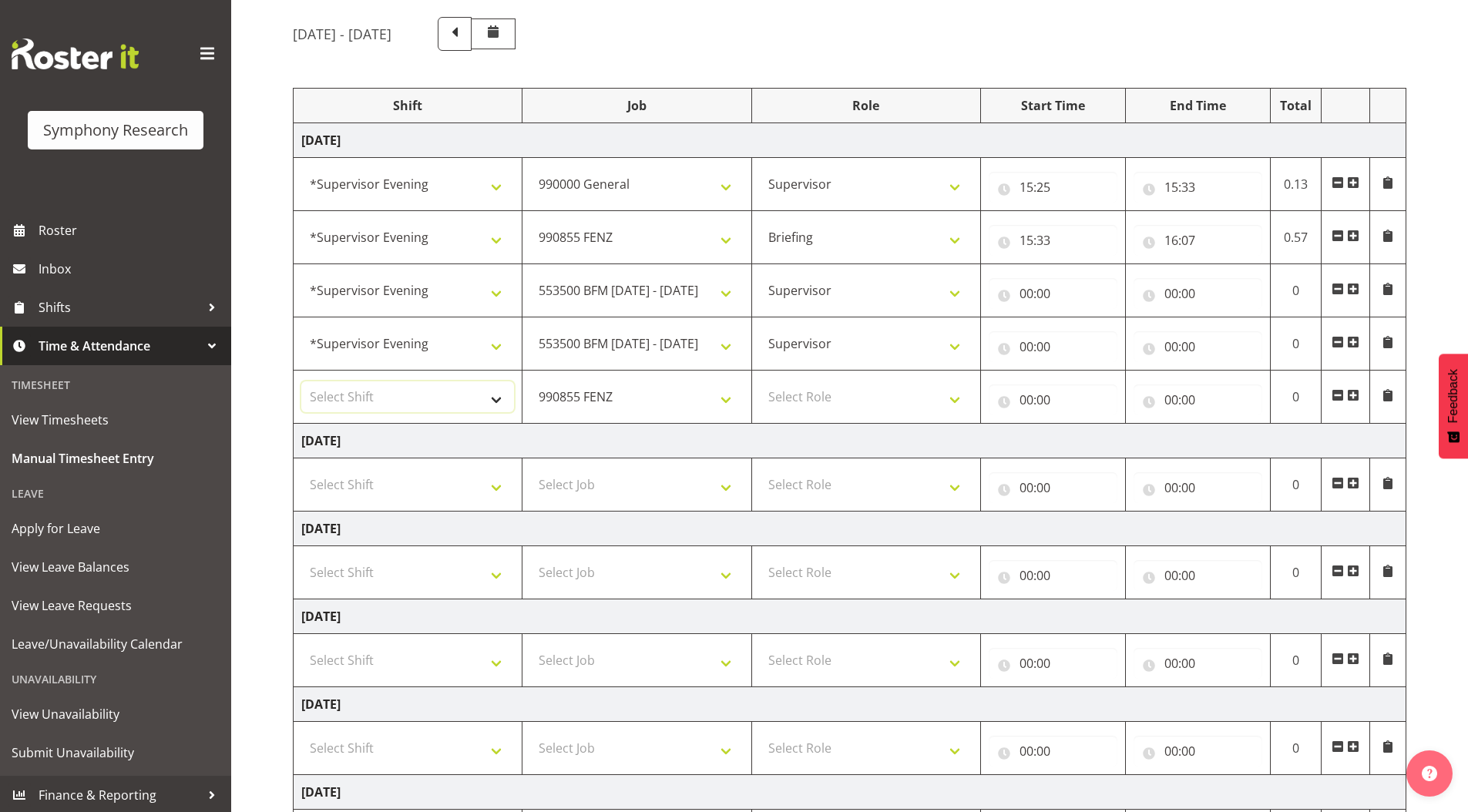
select select "4583"
click at [302, 382] on select "Select Shift !!Weekend Residential (Roster IT Shift Label) *Business 9/10am ~ 4…" at bounding box center [408, 397] width 213 height 31
